Goal: Check status

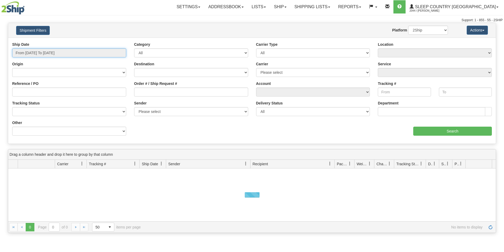
click at [60, 52] on input "From [DATE] To [DATE]" at bounding box center [69, 52] width 114 height 9
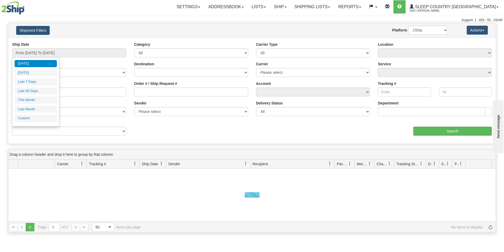
drag, startPoint x: 45, startPoint y: 90, endPoint x: 138, endPoint y: 94, distance: 93.2
click at [44, 90] on li "Last 30 Days" at bounding box center [36, 91] width 42 height 7
type input "From [DATE] To [DATE]"
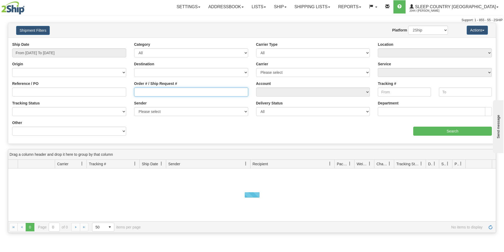
click at [188, 94] on input "Order # / Ship Request #" at bounding box center [191, 92] width 114 height 9
paste input "9002I090830"
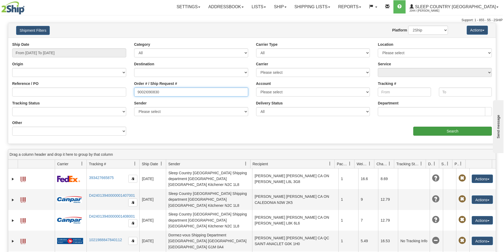
type input "9002I090830"
click at [423, 132] on input "Search" at bounding box center [452, 131] width 79 height 9
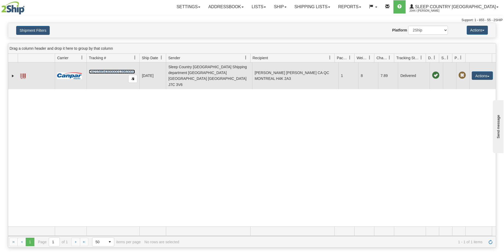
click at [100, 70] on link "D421585430000013963001" at bounding box center [112, 72] width 46 height 4
